Goal: Task Accomplishment & Management: Complete application form

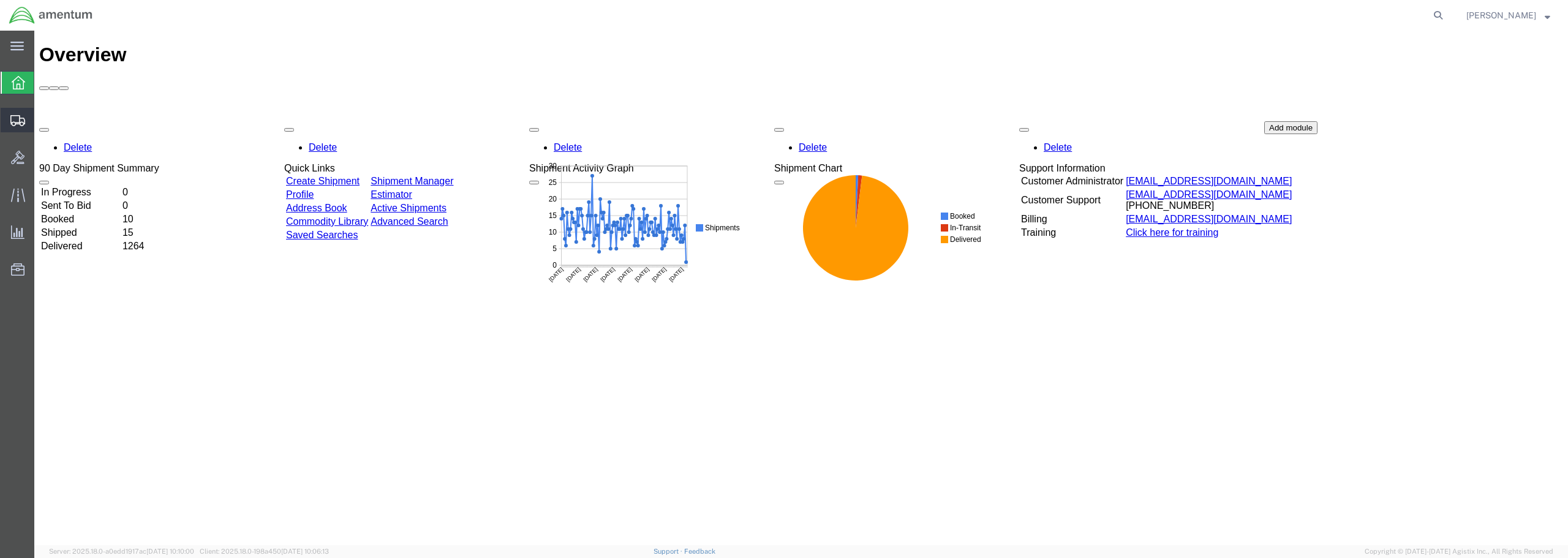
click at [0, 0] on span "Create from Template" at bounding box center [0, 0] width 0 height 0
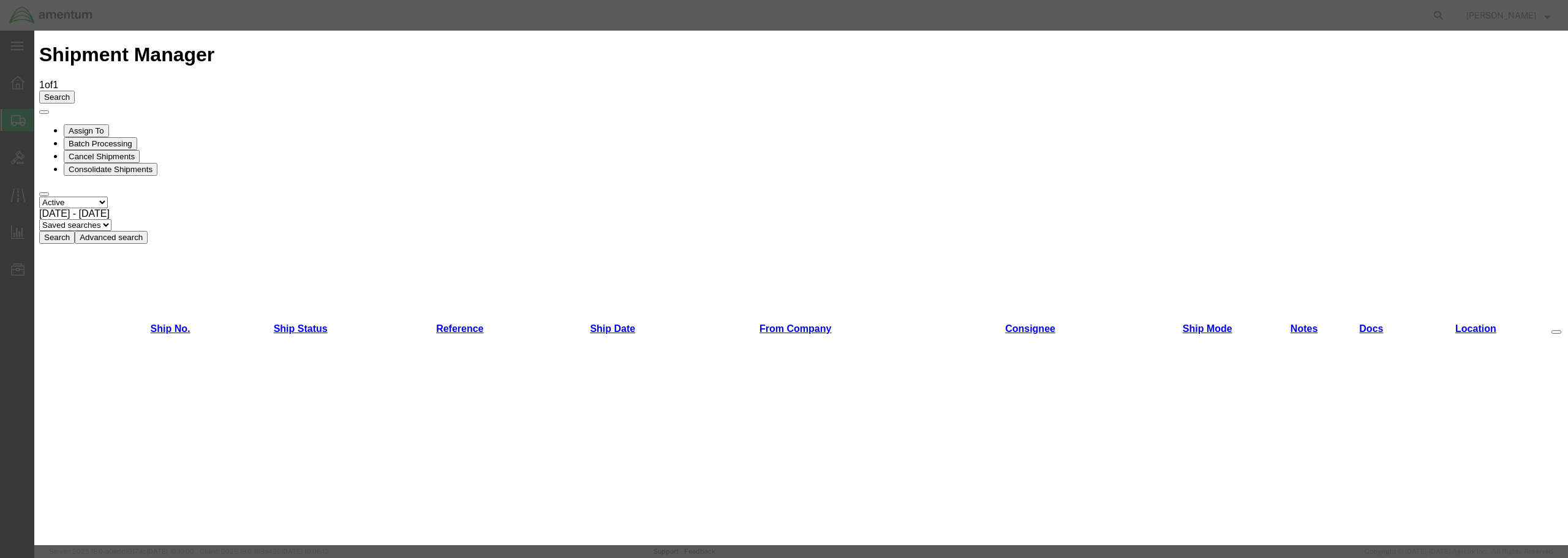
scroll to position [652, 0]
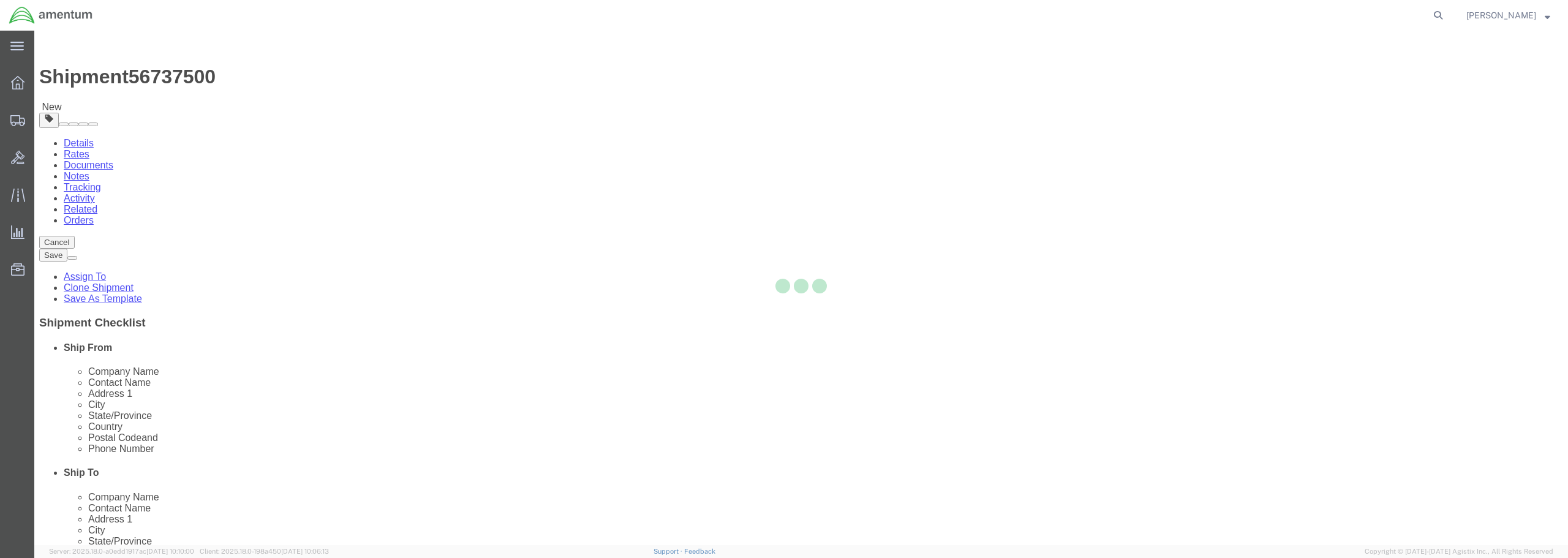
select select "49949"
select select
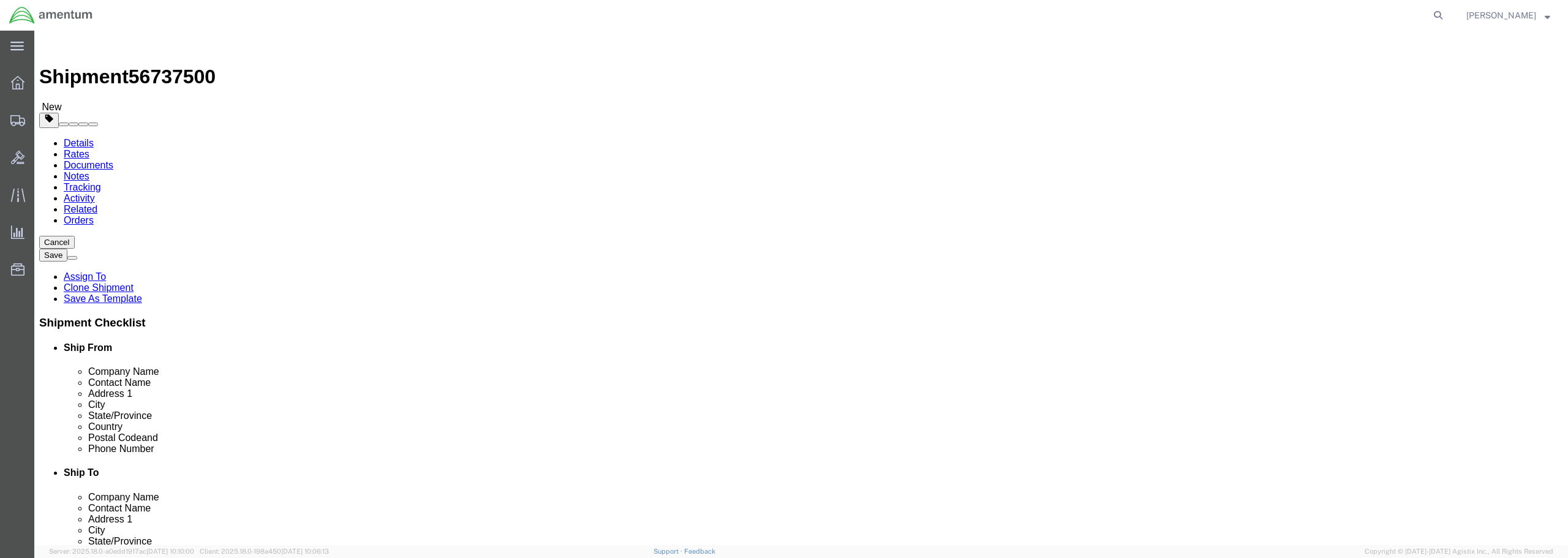
click input "text"
type input "[PERSON_NAME]"
click input "text"
type input "[STREET_ADDRESS][PERSON_NAME]"
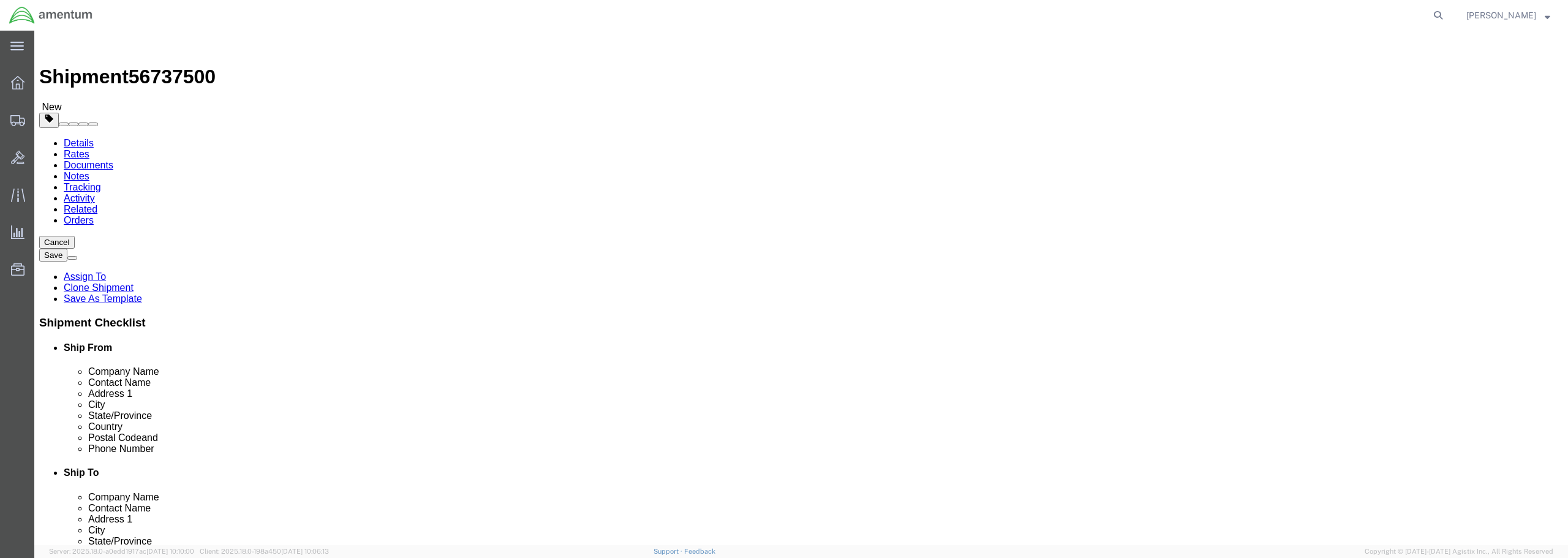
select select
click input "text"
type input "N/A"
click input "text"
type input "TULLAHOMA"
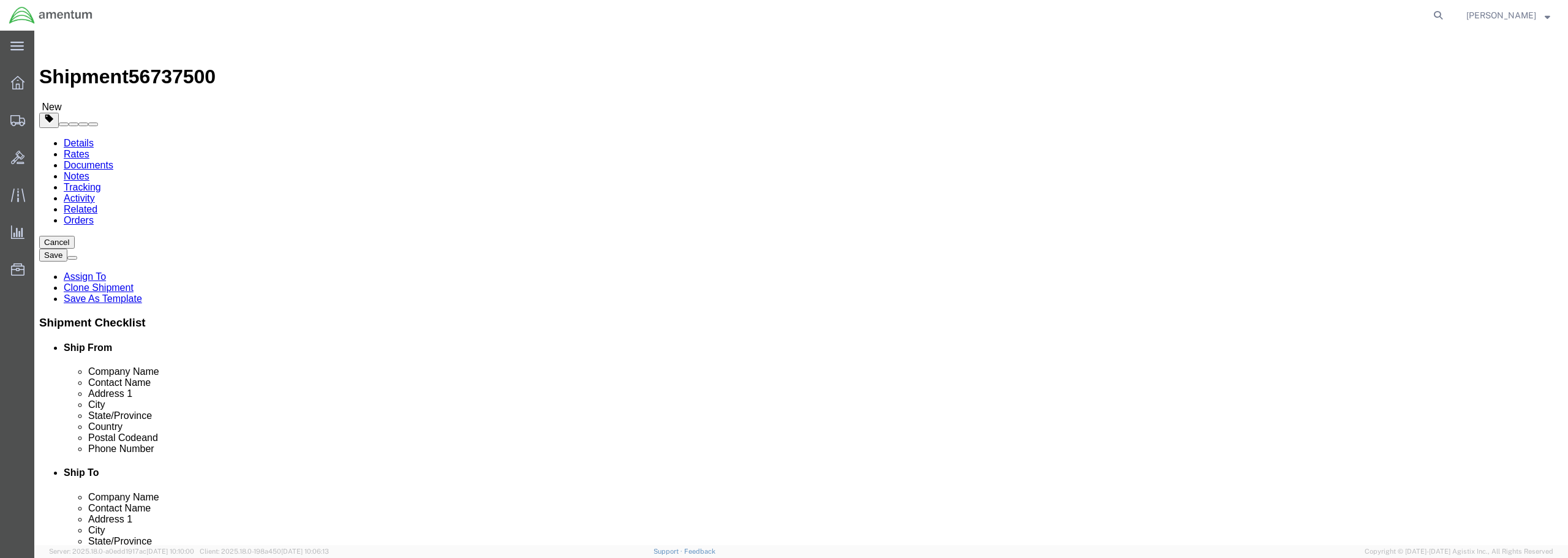
scroll to position [614, 0]
select select
select select "TN"
click input "Postal Code"
type input "37388"
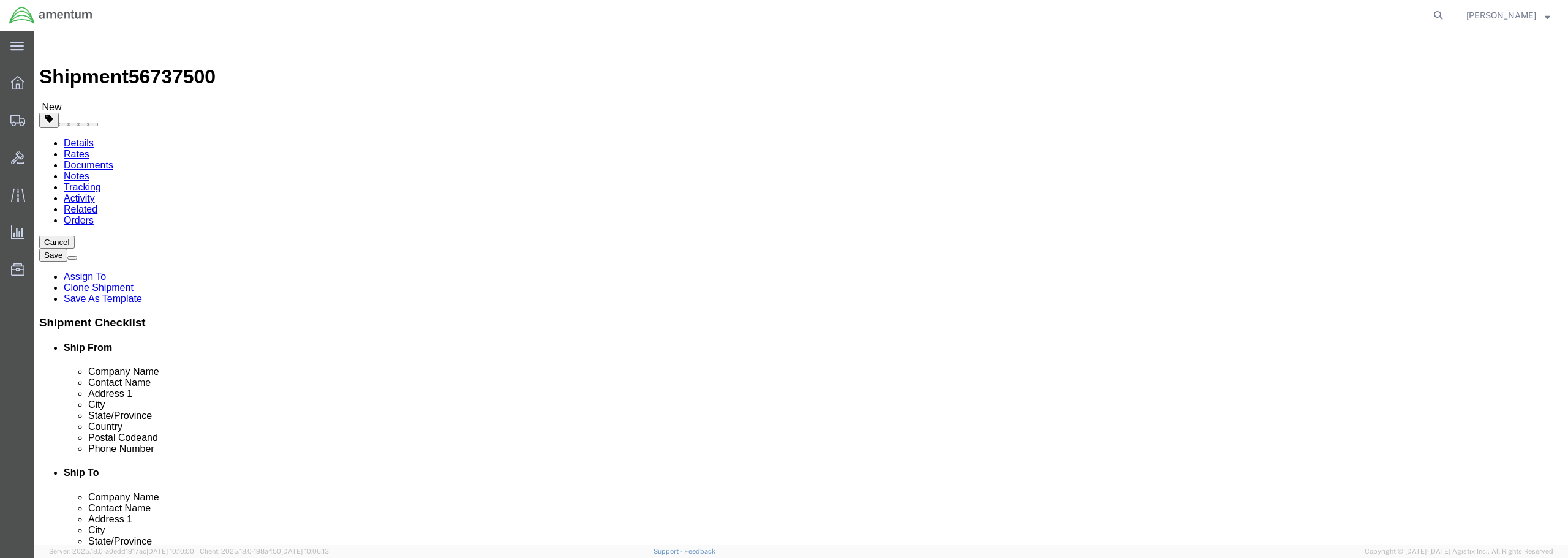
select select
click input "text"
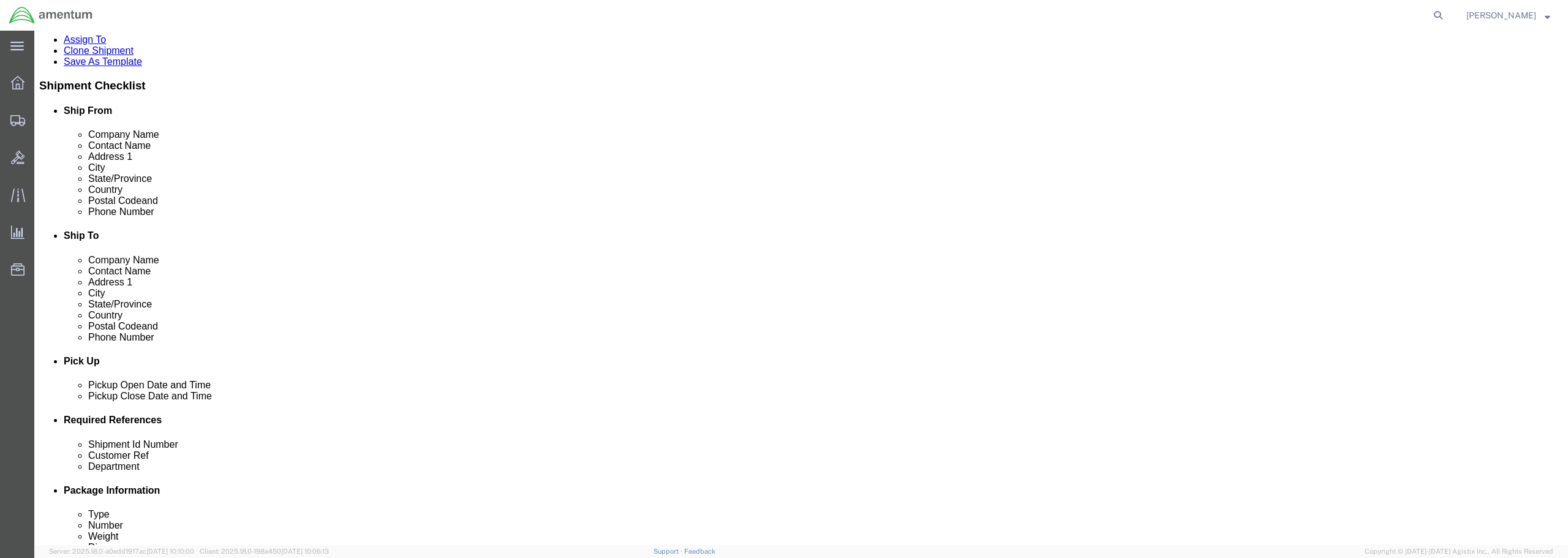
scroll to position [245, 0]
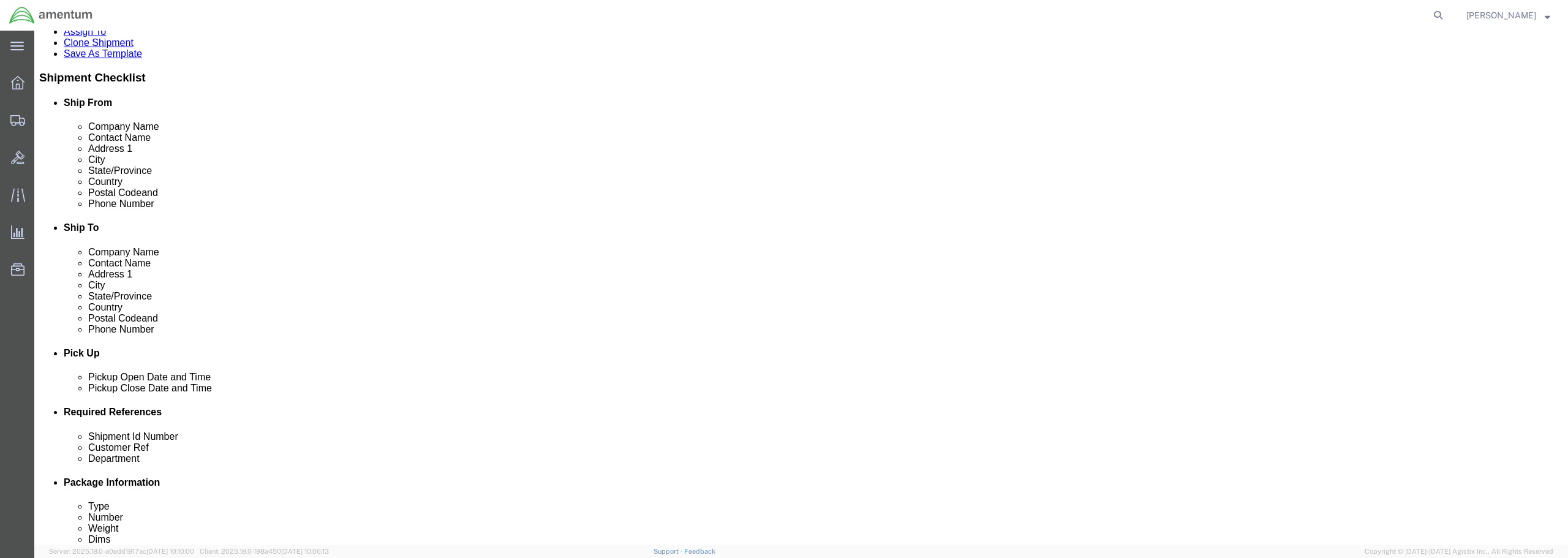
type input "[PHONE_NUMBER]"
click div "[DATE] 2:48 PM"
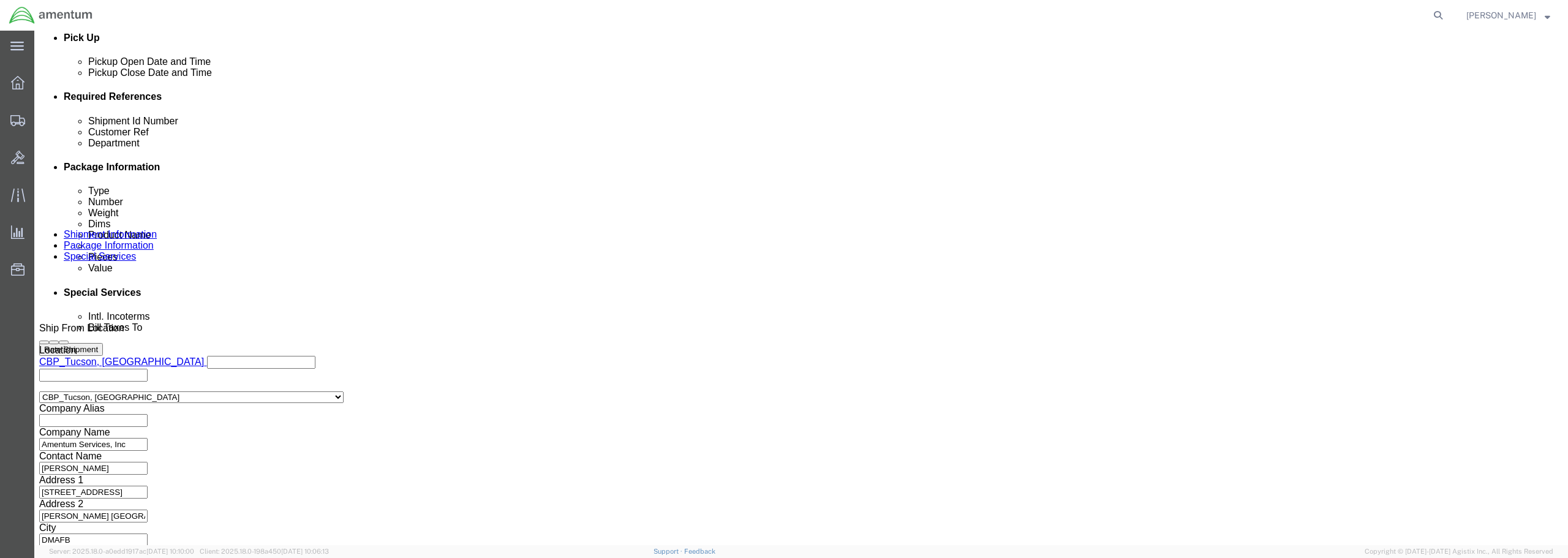
type input "3:48 PM"
click button "Apply"
click input "text"
drag, startPoint x: 750, startPoint y: 194, endPoint x: 642, endPoint y: 198, distance: 108.1
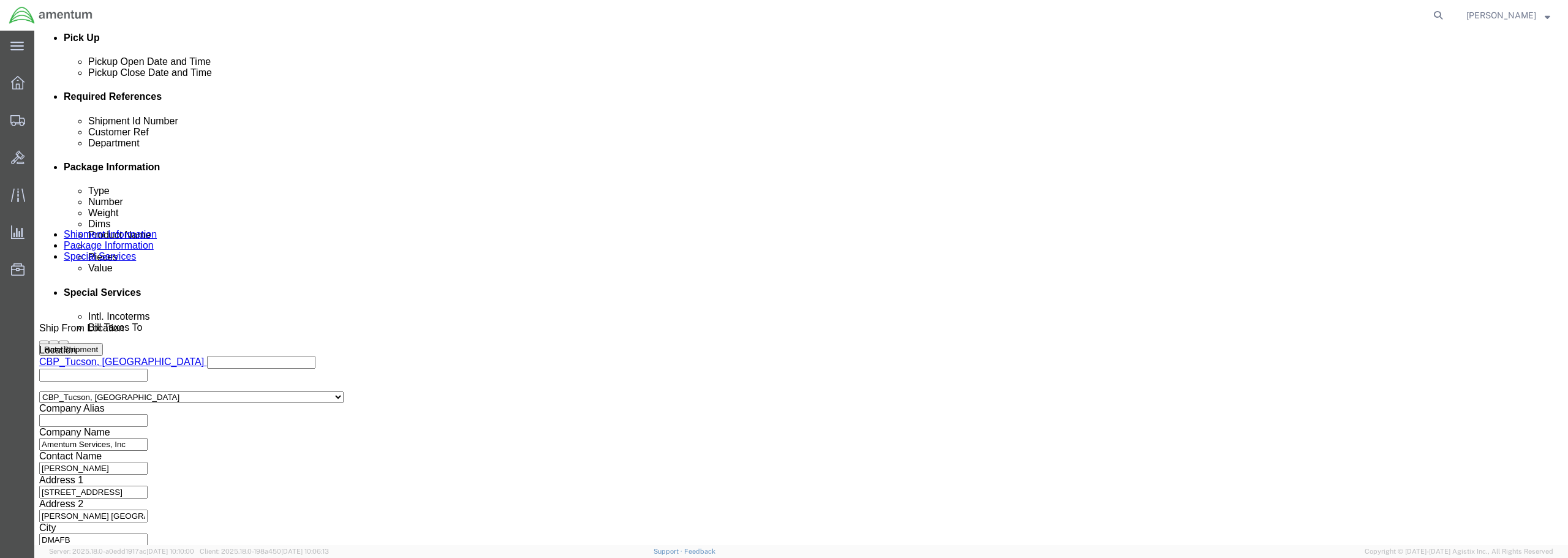
click input "839 TESTER / TRANSPONDER"
type input "839 TESTER / TRANSPONDER"
click div "Select Account Type Activity ID Airline Appointment Number ASN Batch Request # …"
paste input "839 TESTER / TRANSPONDER"
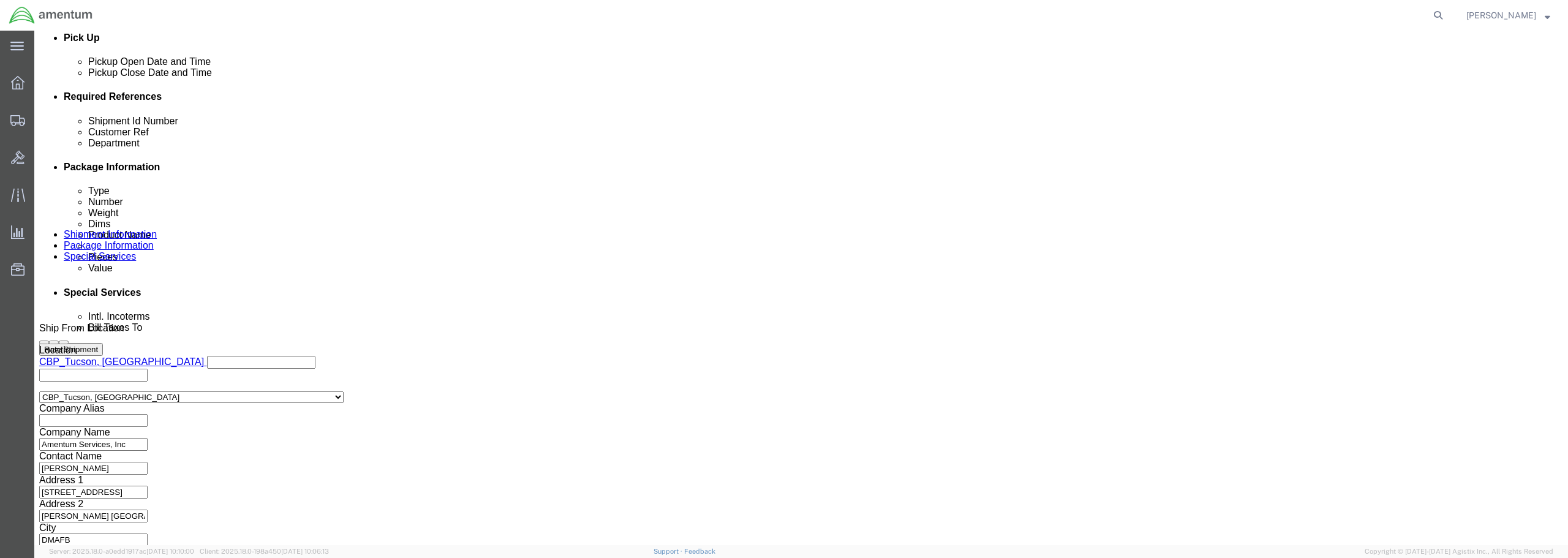
type input "839 TESTER / TRANSPONDER"
click button "Continue"
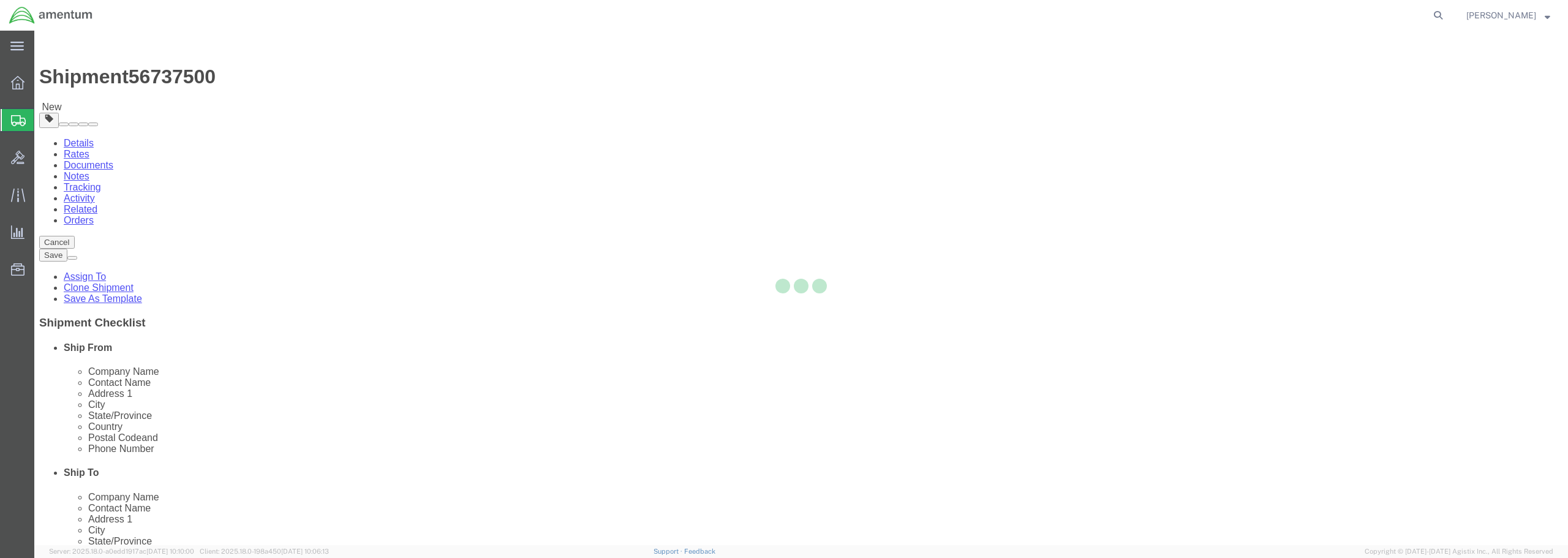
select select "CBOX"
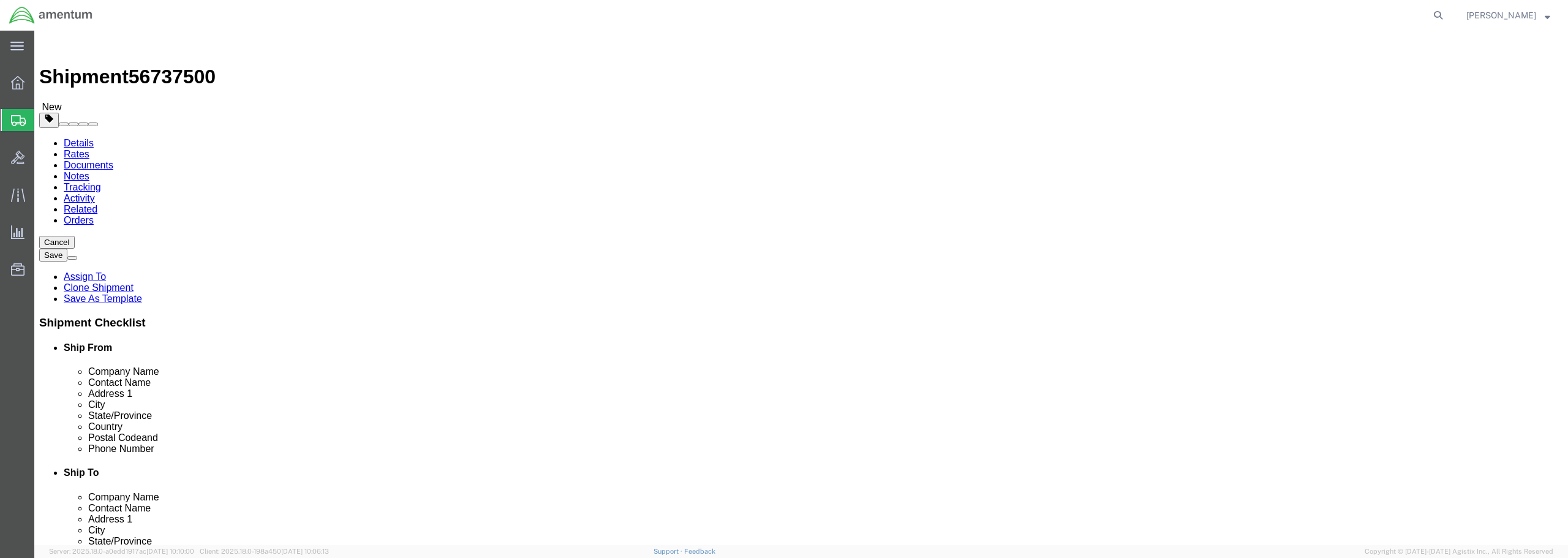
drag, startPoint x: 257, startPoint y: 265, endPoint x: 226, endPoint y: 255, distance: 32.6
click div "Length x Width x Height Select cm ft in"
type input "18"
type input "28"
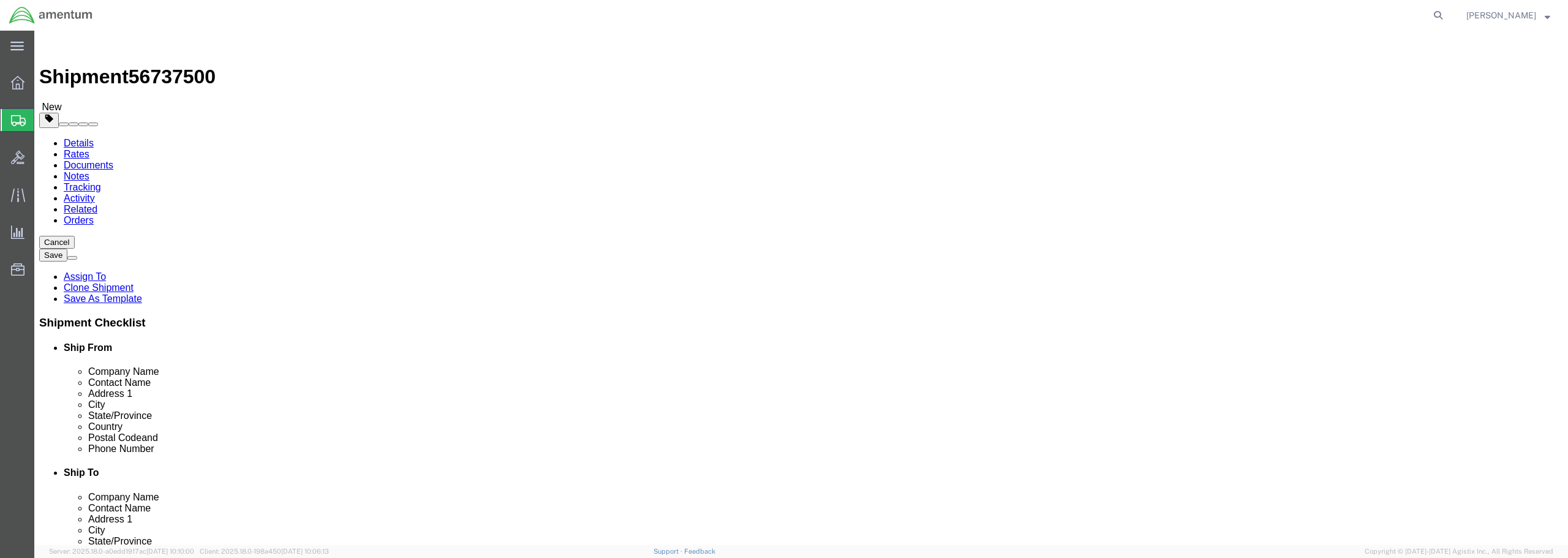
drag, startPoint x: 260, startPoint y: 284, endPoint x: 208, endPoint y: 277, distance: 52.5
click div "Weight 0.00 Select kgs lbs Ship. t°"
type input "45"
click link "Add Content"
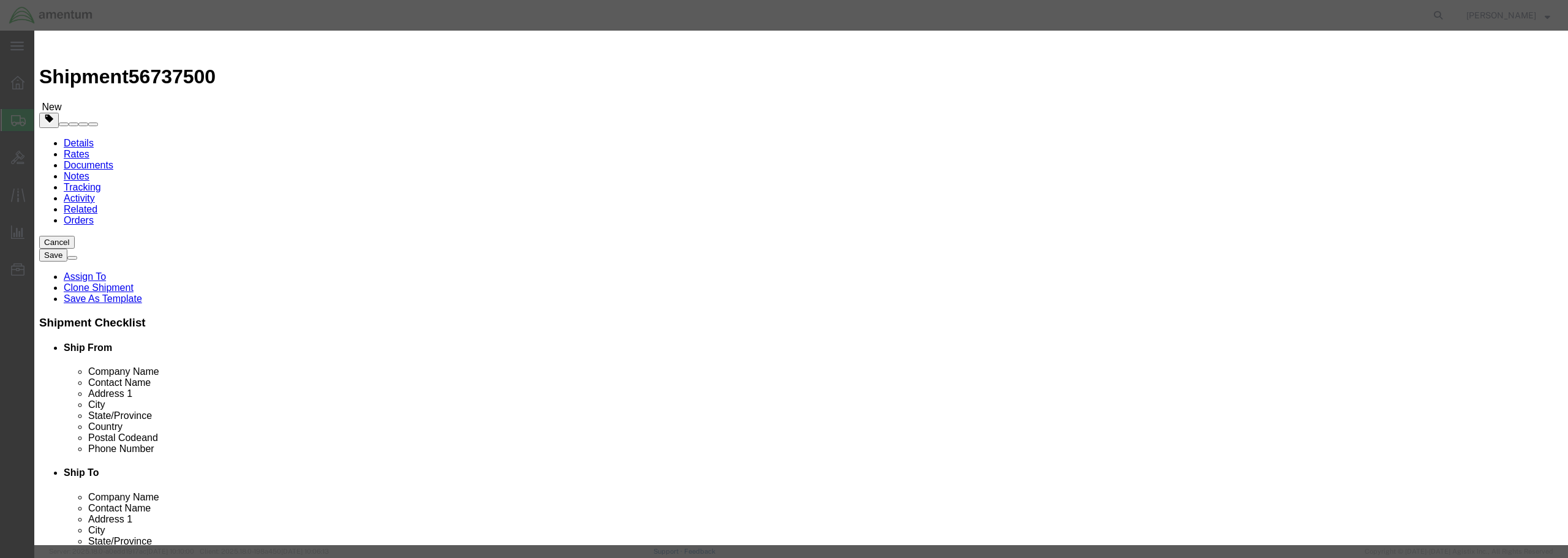
click input "text"
paste input "839 TESTER / TRANSPONDER"
type input "839 TESTER / TRANSPONDER"
drag, startPoint x: 581, startPoint y: 116, endPoint x: 553, endPoint y: 116, distance: 28.0
click div "0"
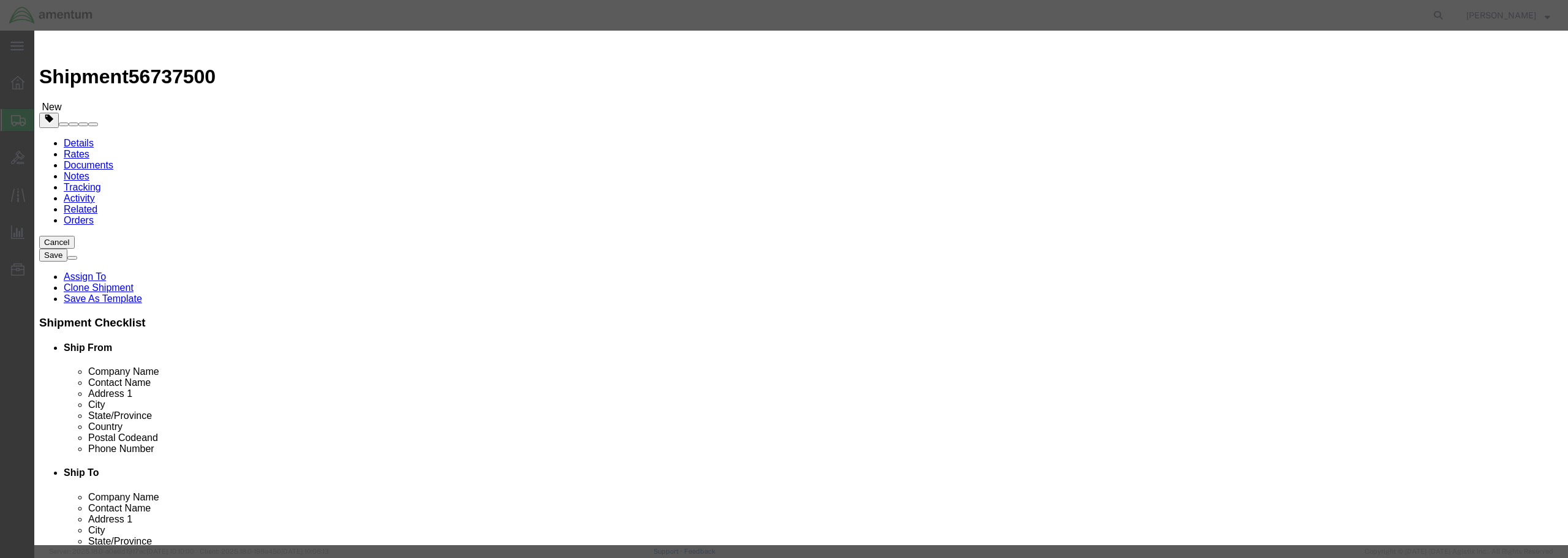
type input "2"
click input "text"
type input "27,000"
click select "Select 50 55 60 65 70 85 92.5 100 125 175 250 300 400"
select select "125"
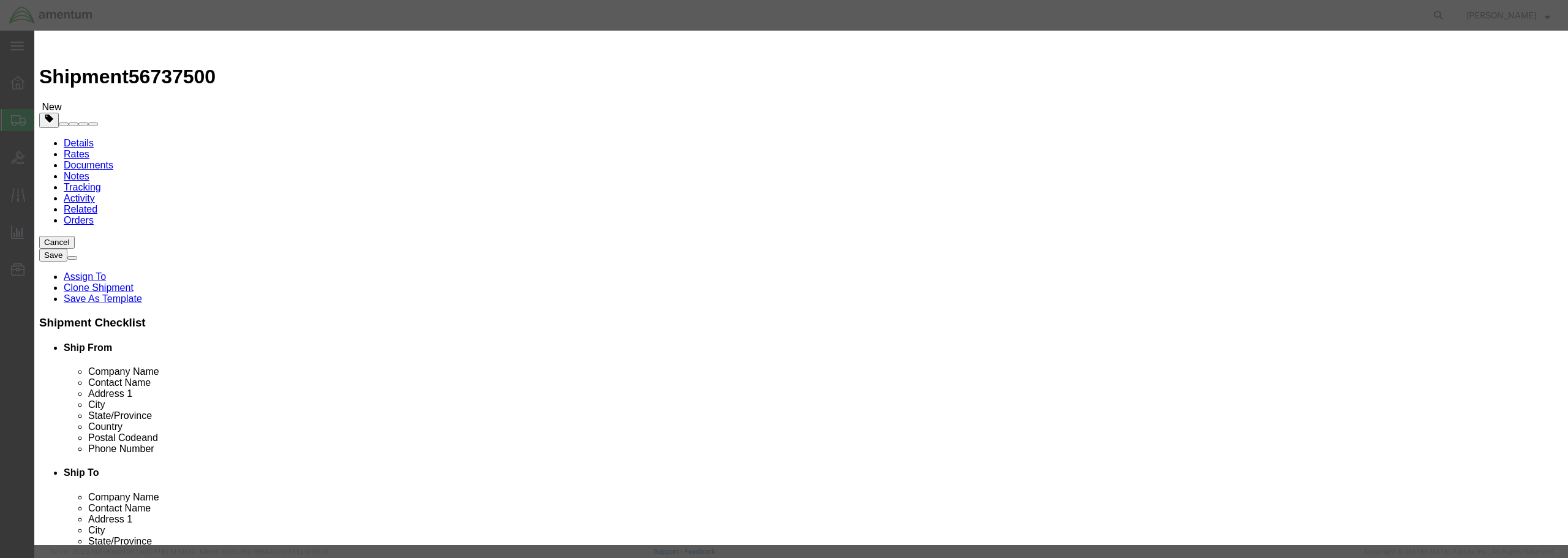
click select "Select 50 55 60 65 70 85 92.5 100 125 175 250 300 400"
click button "Save & Close"
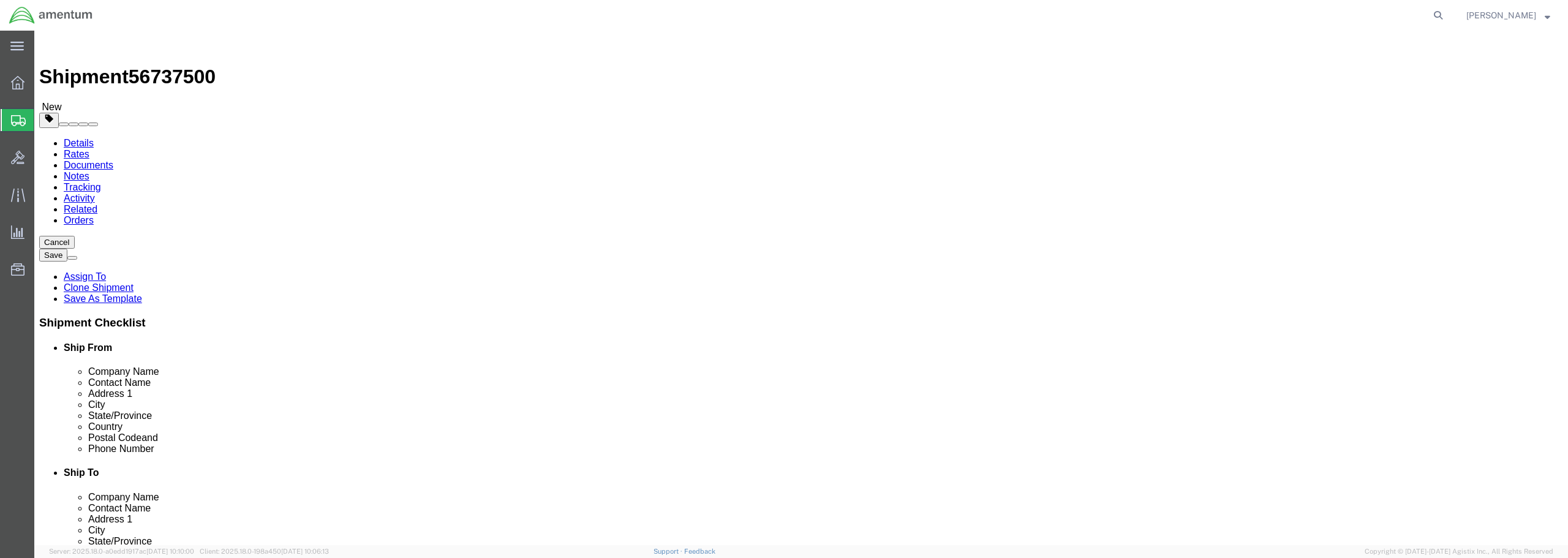
click button "Continue"
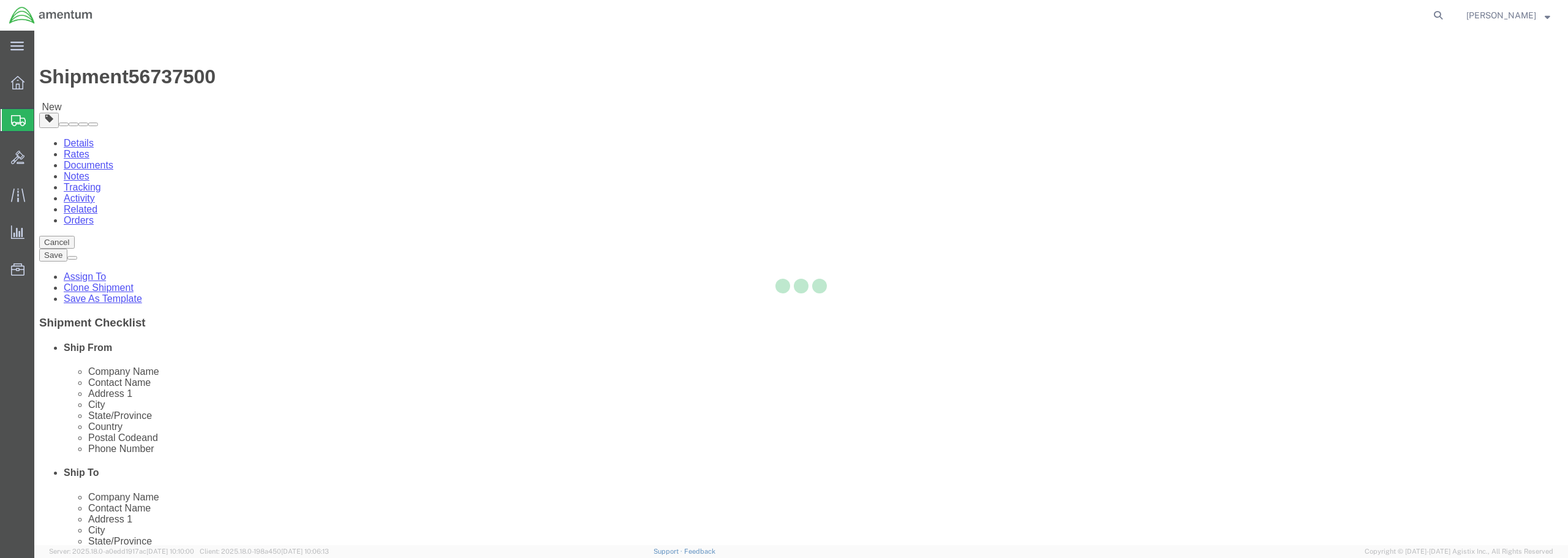
select select
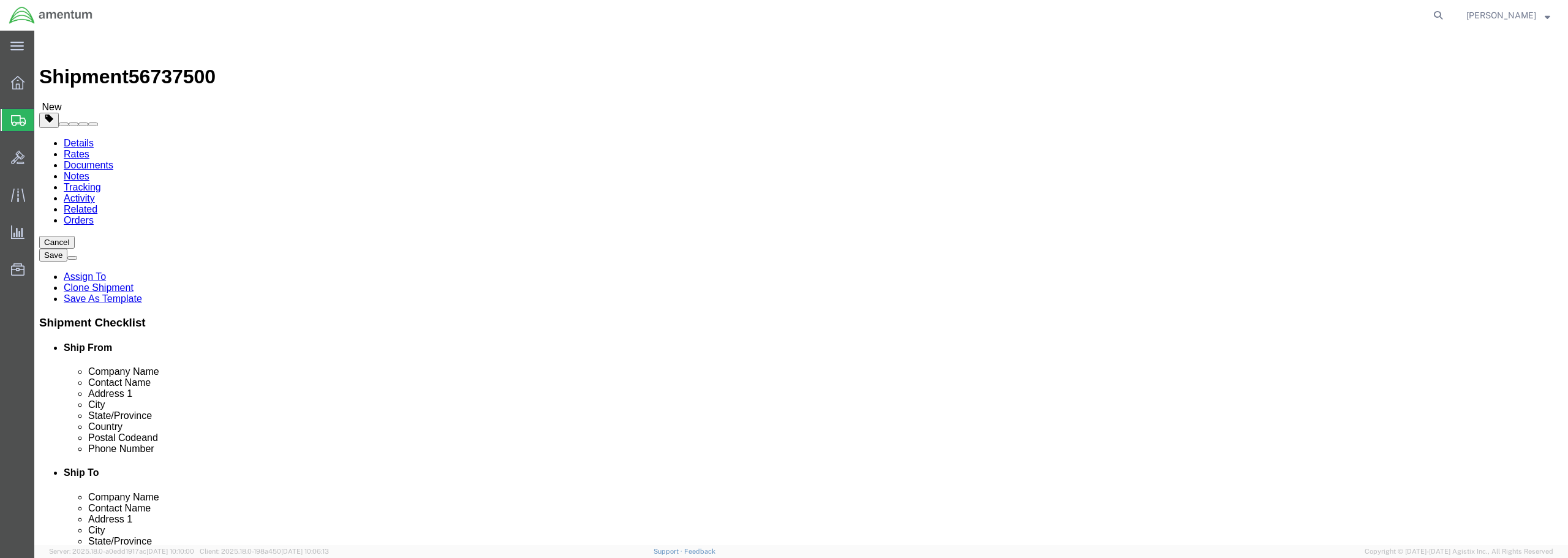
select select "DEPARTMENT"
click button "Rate Shipment"
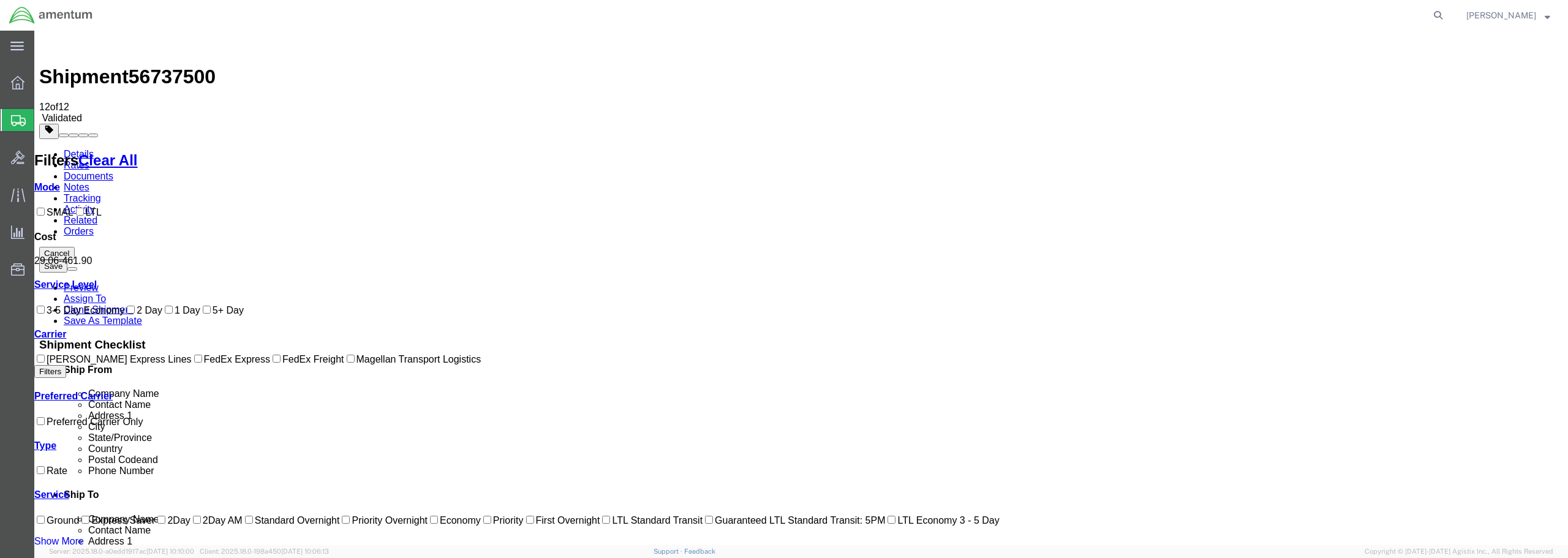
checkbox input "true"
